Goal: Navigation & Orientation: Find specific page/section

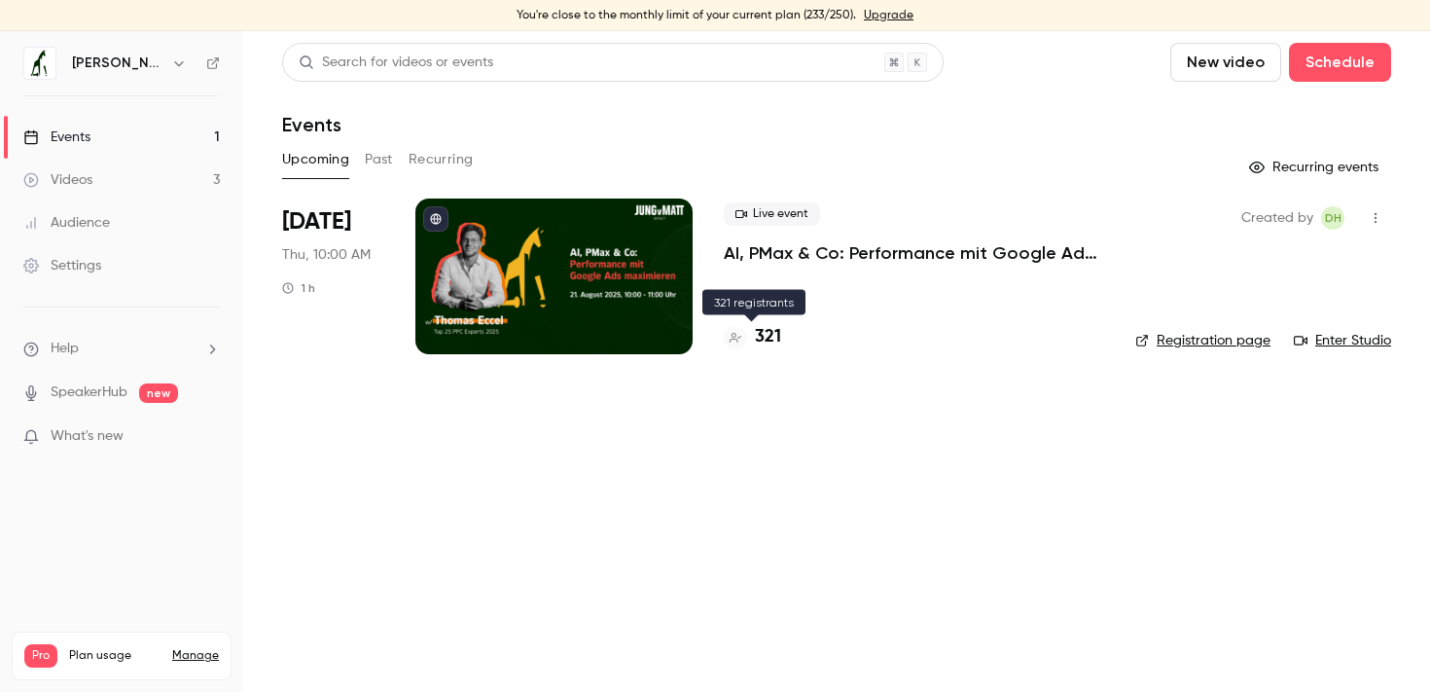
click at [772, 339] on h4 "321" at bounding box center [768, 337] width 26 height 26
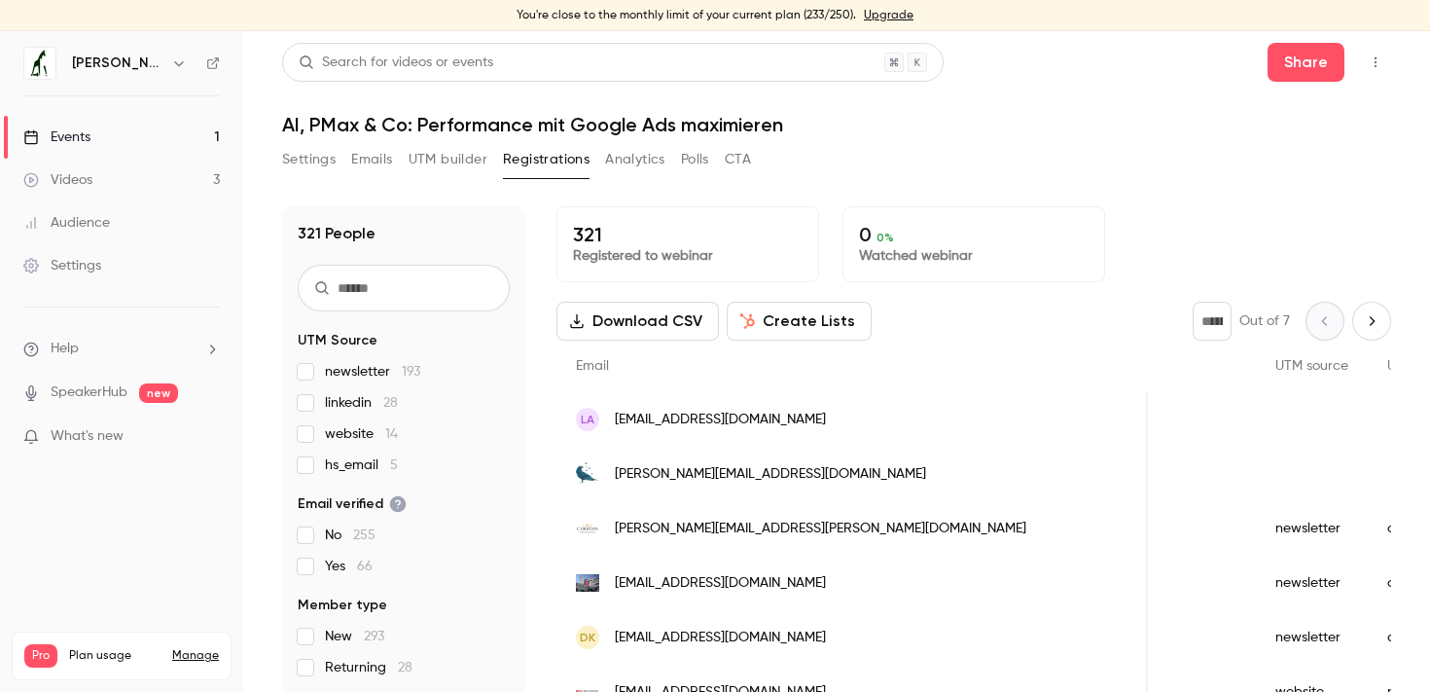
scroll to position [0, 1535]
click at [209, 648] on link "Manage" at bounding box center [195, 656] width 47 height 16
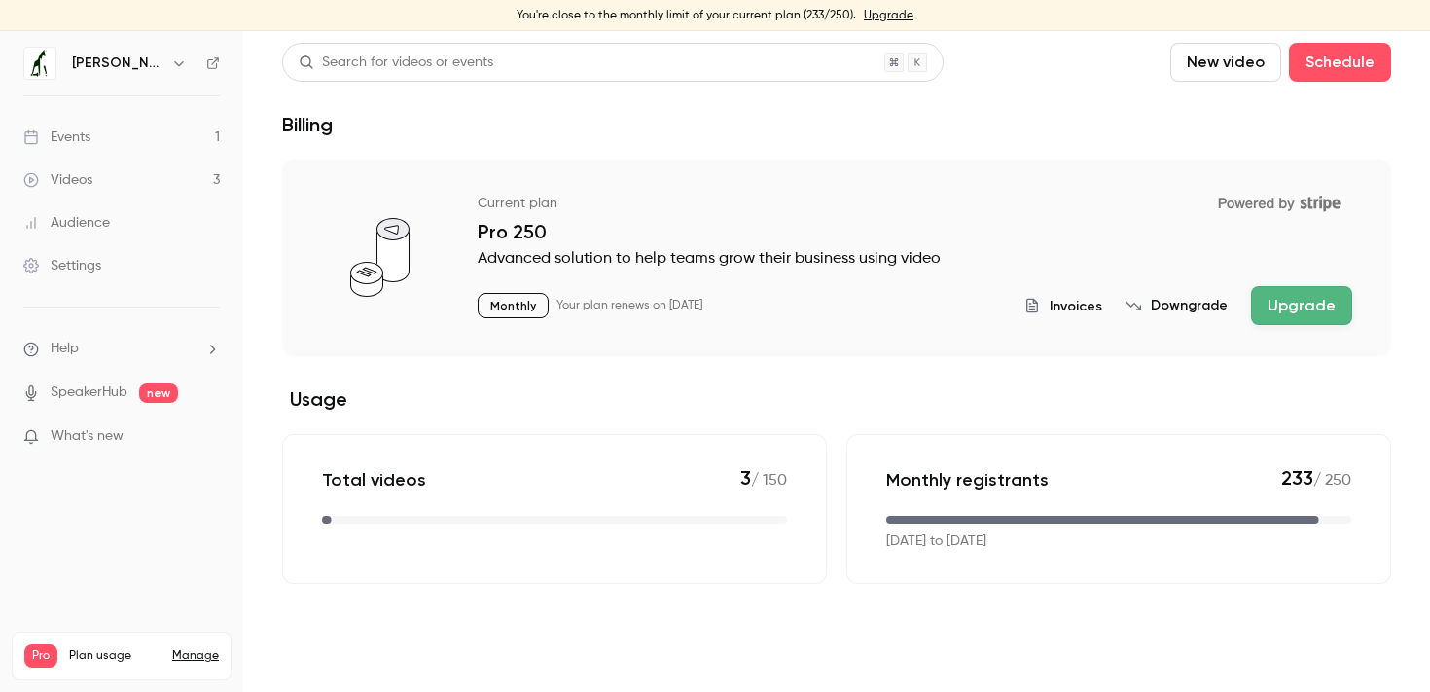
click at [1282, 317] on button "Upgrade" at bounding box center [1301, 305] width 101 height 39
click at [147, 198] on link "Videos 3" at bounding box center [121, 180] width 243 height 43
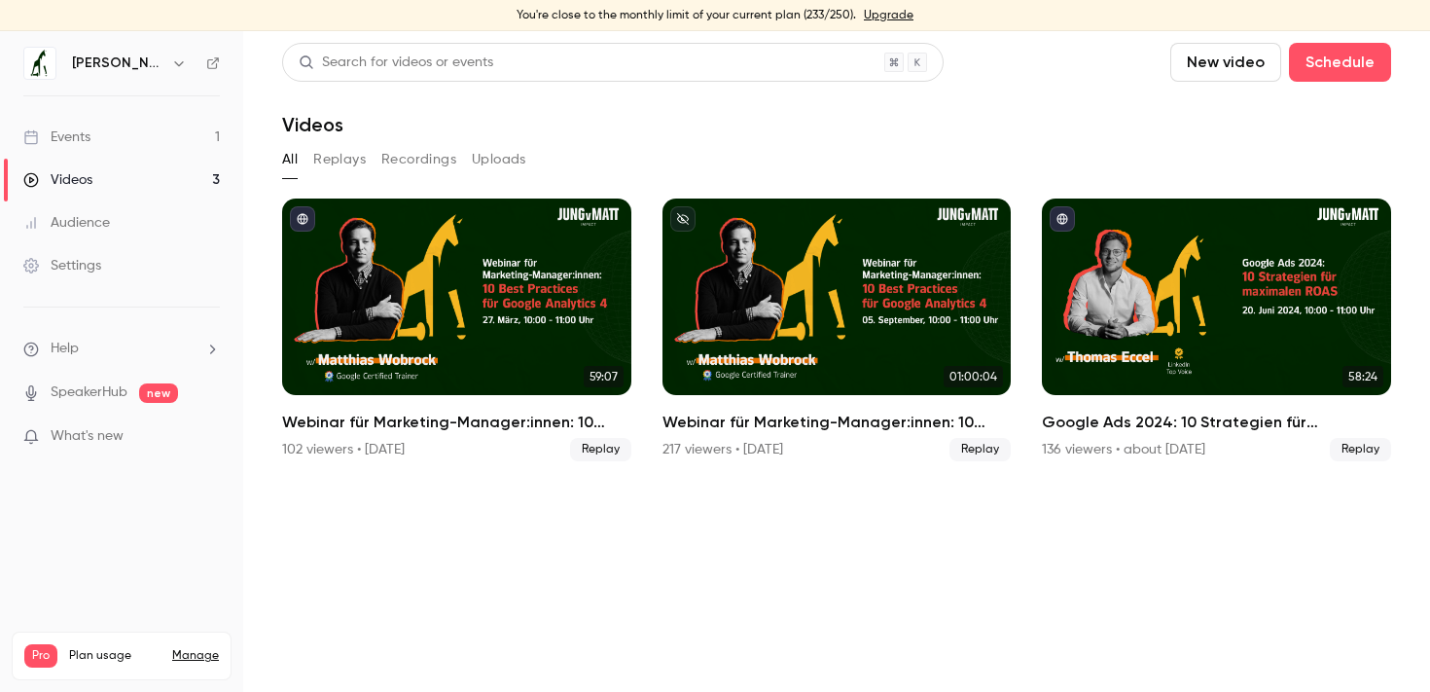
click at [179, 140] on link "Events 1" at bounding box center [121, 137] width 243 height 43
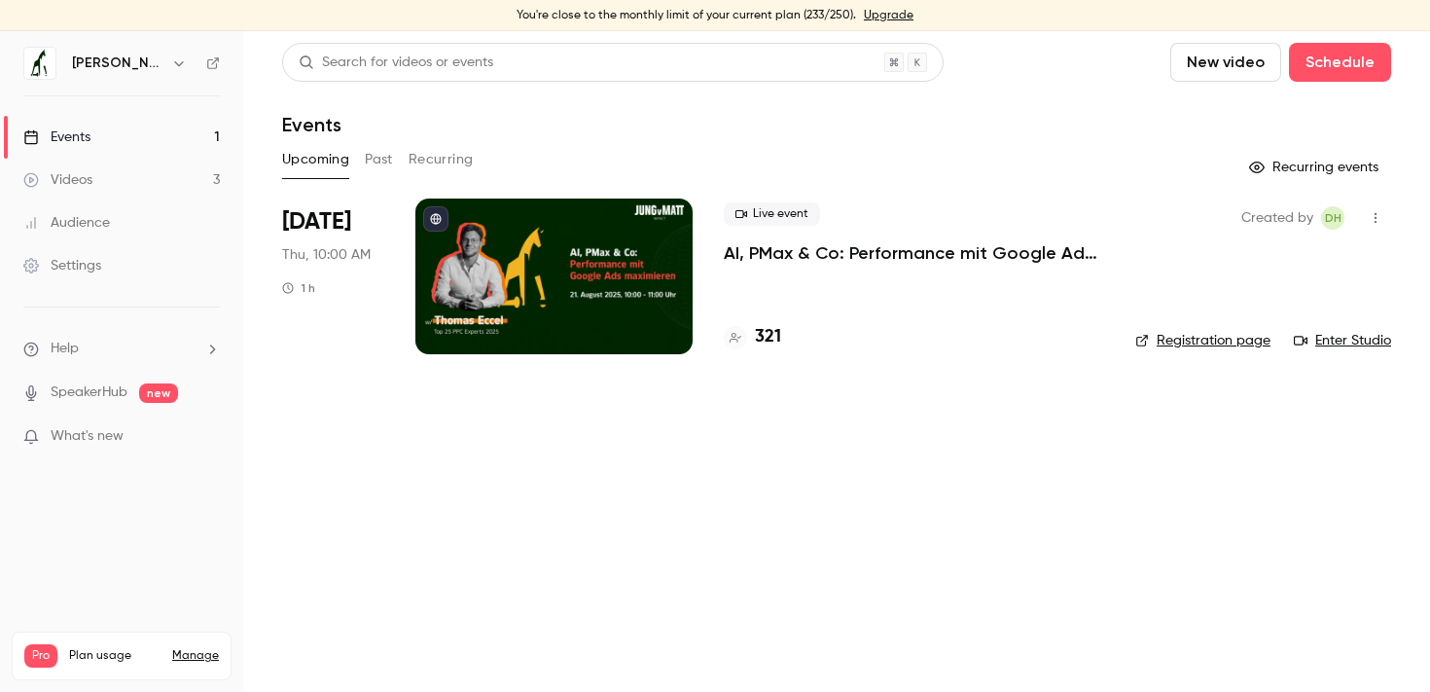
click at [151, 173] on link "Videos 3" at bounding box center [121, 180] width 243 height 43
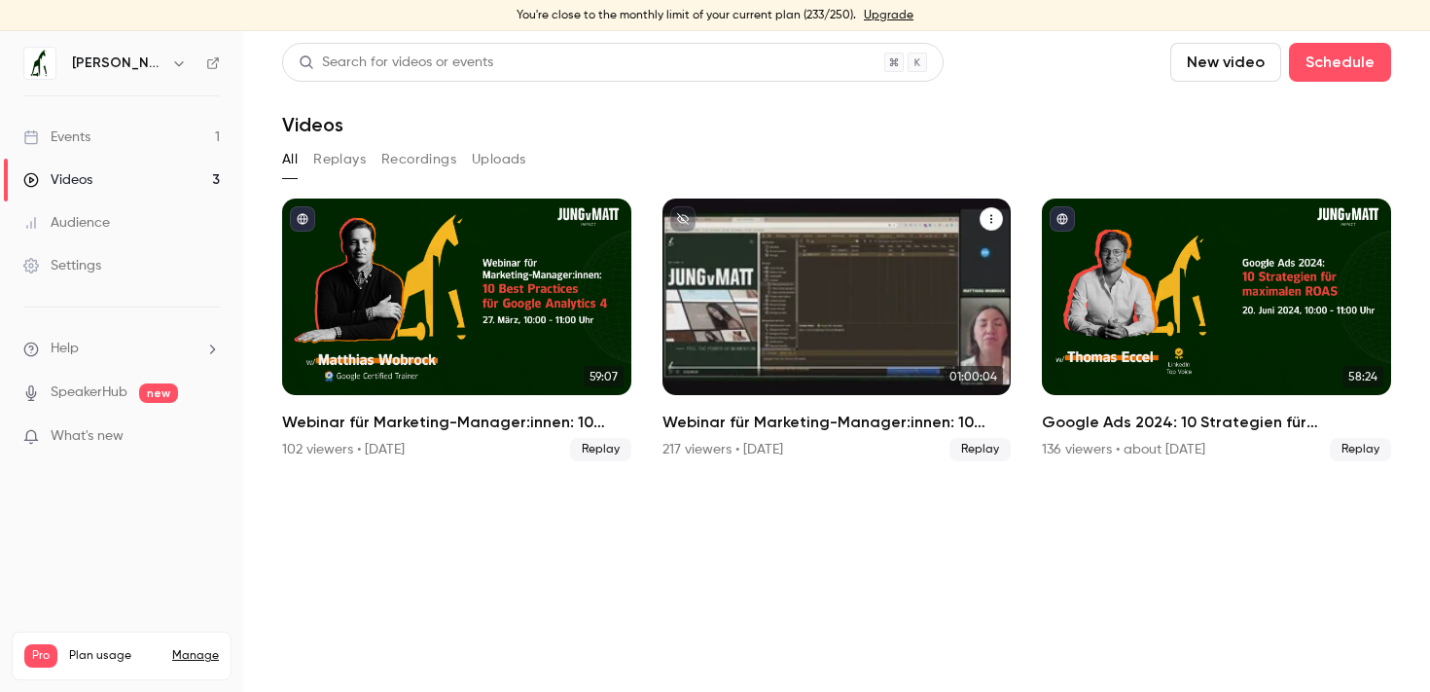
click at [783, 452] on div "217 viewers • [DATE]" at bounding box center [723, 449] width 121 height 19
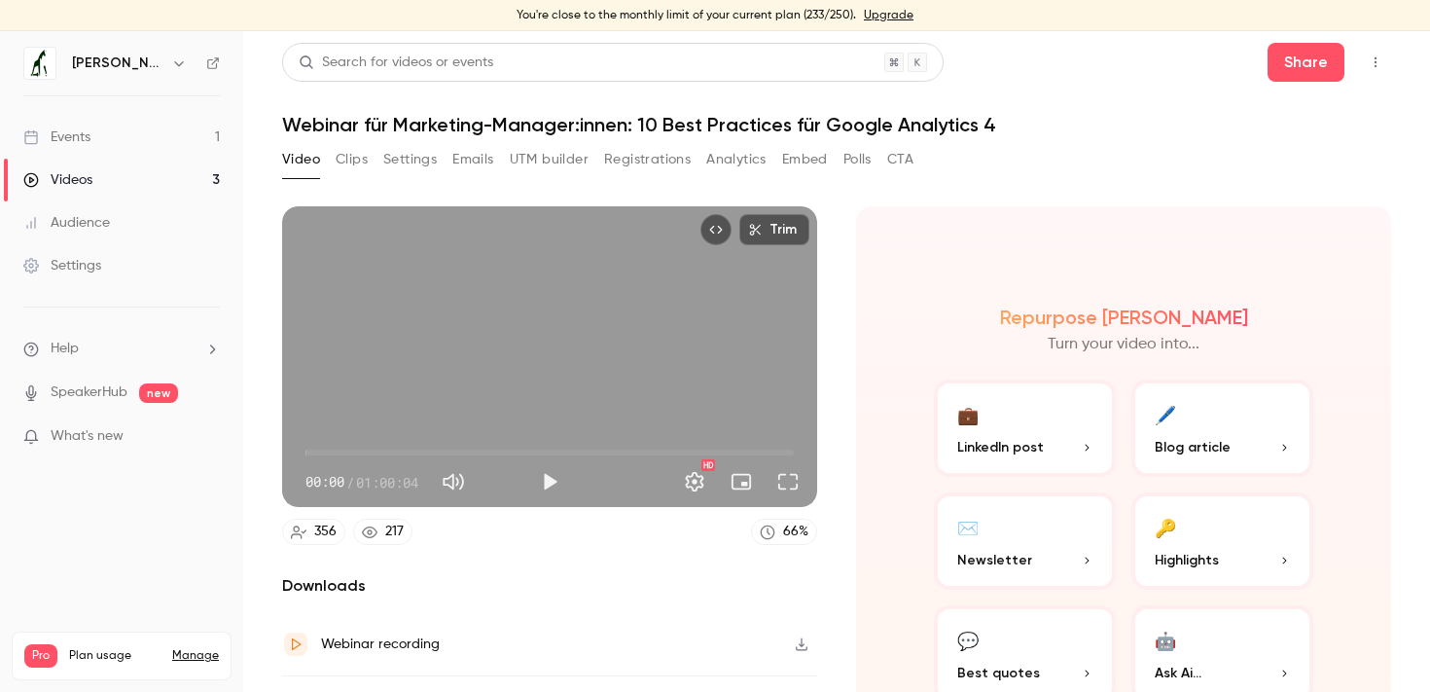
click at [647, 166] on button "Registrations" at bounding box center [647, 159] width 87 height 31
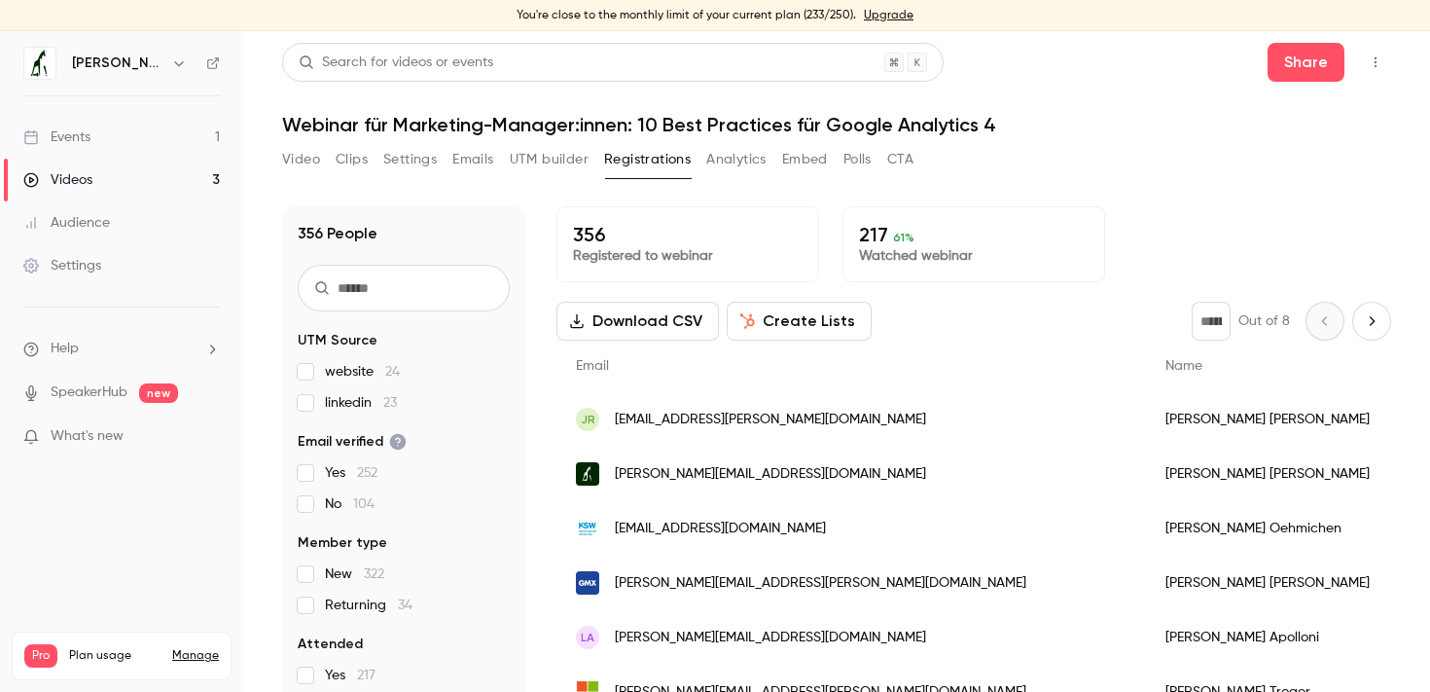
click at [136, 124] on link "Events 1" at bounding box center [121, 137] width 243 height 43
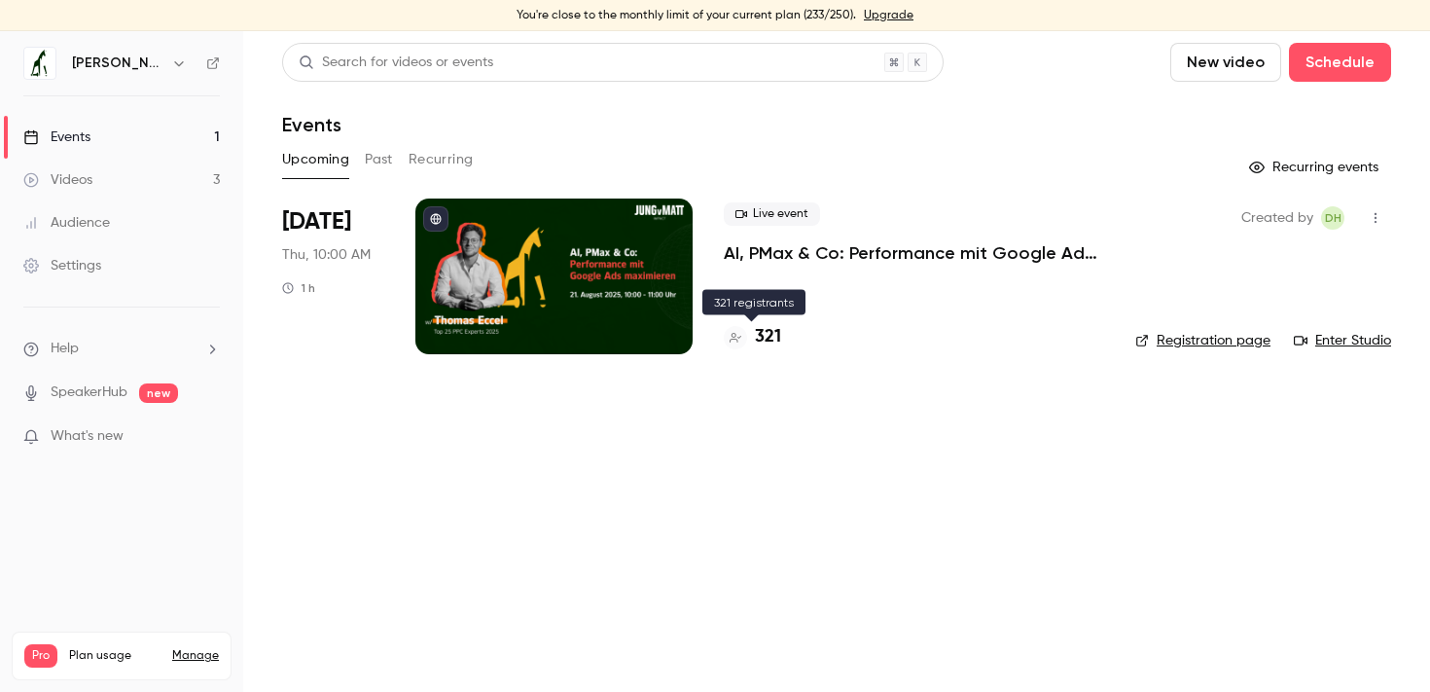
click at [770, 343] on h4 "321" at bounding box center [768, 337] width 26 height 26
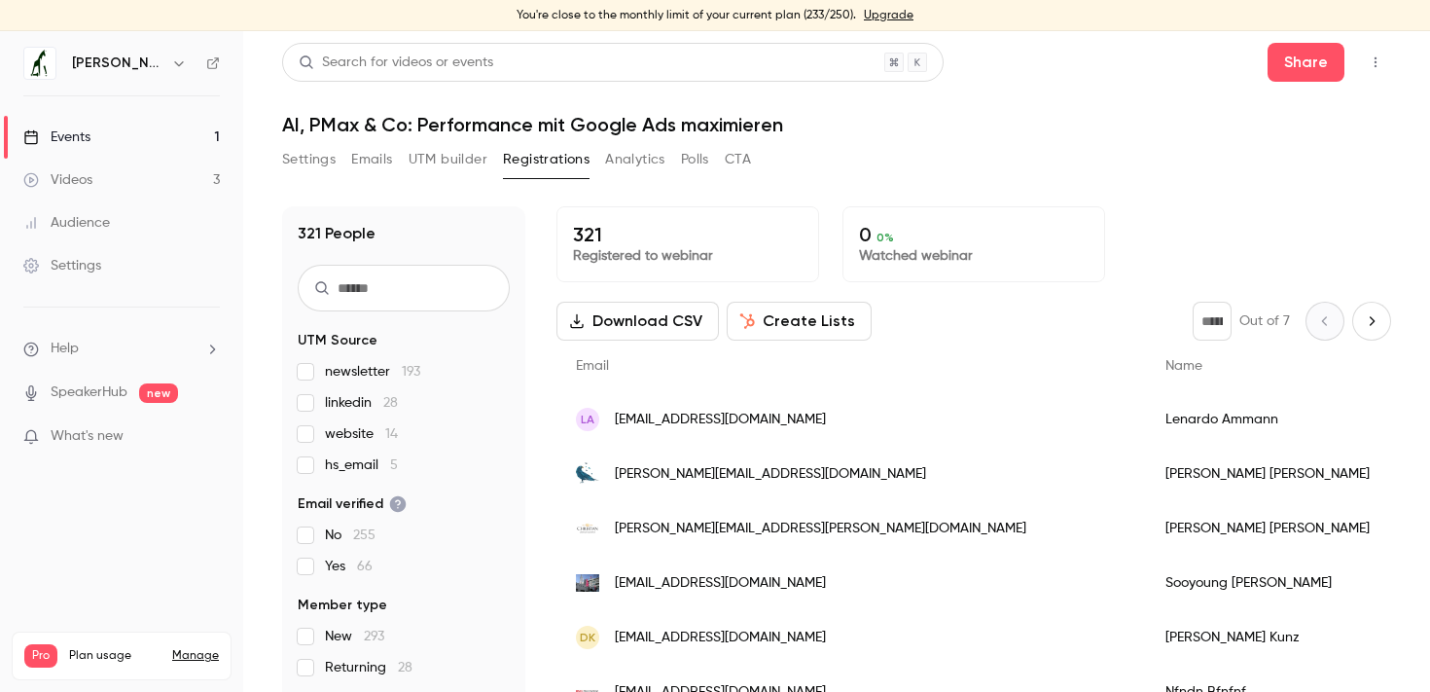
click at [990, 123] on h1 "AI, PMax & Co: Performance mit Google Ads maximieren" at bounding box center [836, 124] width 1109 height 23
click at [106, 148] on link "Events 1" at bounding box center [121, 137] width 243 height 43
